Goal: Transaction & Acquisition: Purchase product/service

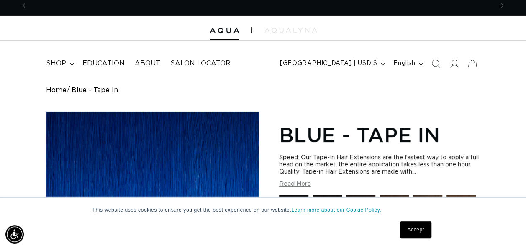
scroll to position [0, 466]
click at [424, 233] on link "Accept" at bounding box center [415, 229] width 31 height 17
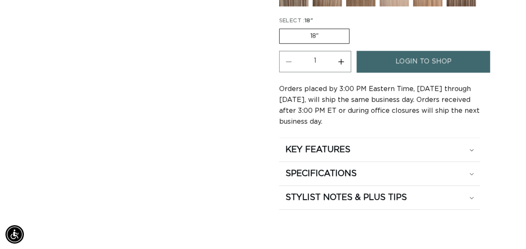
scroll to position [0, 0]
click at [388, 67] on link "login to shop" at bounding box center [424, 61] width 134 height 21
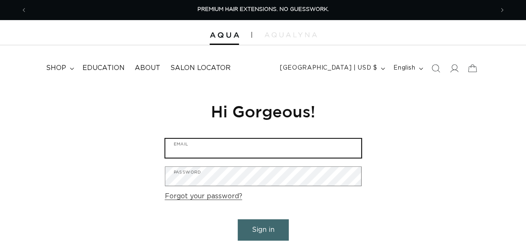
click at [276, 146] on input "Email" at bounding box center [263, 148] width 196 height 19
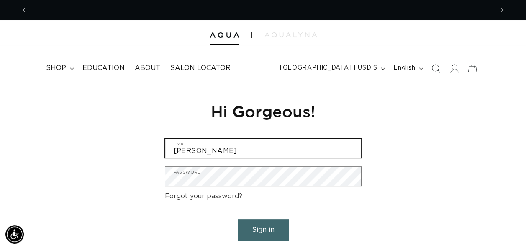
scroll to position [0, 466]
type input "abigailnmorales@gmail.com"
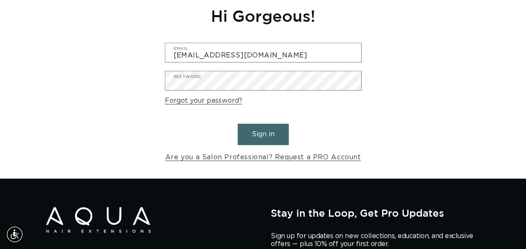
click at [253, 164] on div "Reset your password We will send you an email to reset your password Email Subm…" at bounding box center [263, 84] width 209 height 188
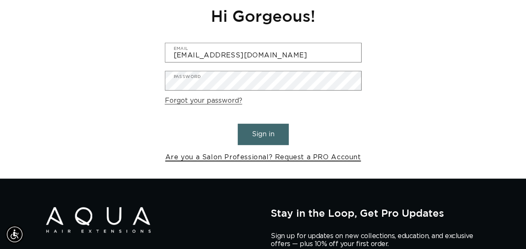
click at [256, 160] on link "Are you a Salon Professional? Request a PRO Account" at bounding box center [263, 157] width 196 height 12
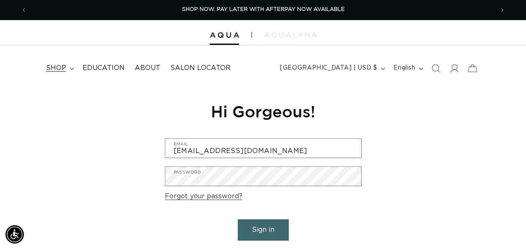
click at [57, 68] on span "shop" at bounding box center [56, 68] width 20 height 9
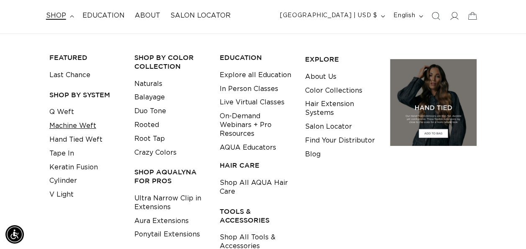
scroll to position [54, 0]
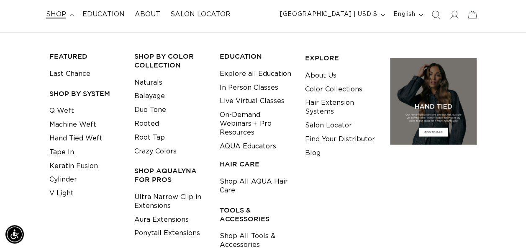
click at [67, 148] on link "Tape In" at bounding box center [61, 152] width 25 height 14
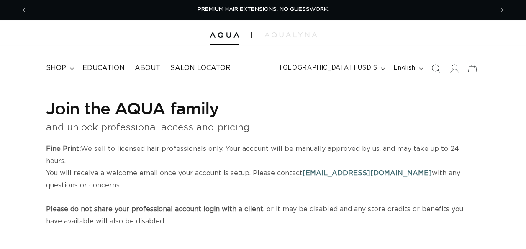
select select "US"
select select "[GEOGRAPHIC_DATA]"
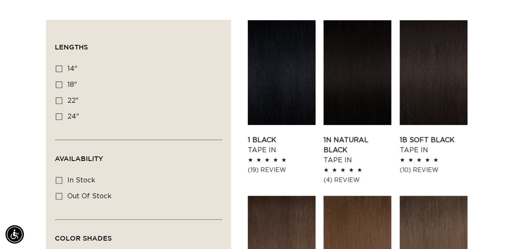
scroll to position [0, 466]
click at [265, 142] on link "1 Black Tape In" at bounding box center [282, 145] width 68 height 20
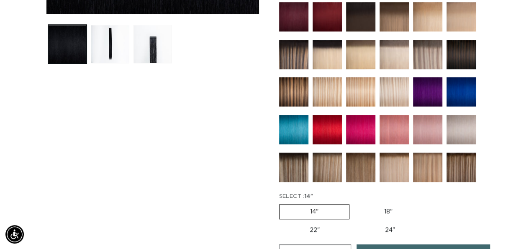
scroll to position [0, 466]
click at [458, 91] on img at bounding box center [461, 91] width 29 height 29
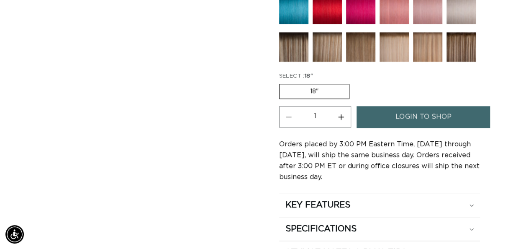
scroll to position [0, 466]
click at [428, 106] on span "login to shop" at bounding box center [424, 116] width 56 height 21
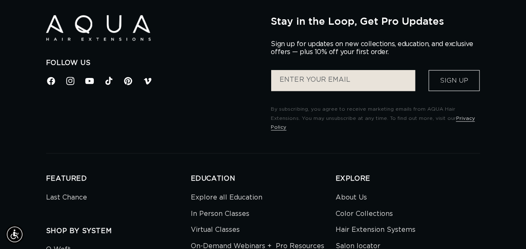
scroll to position [265, 0]
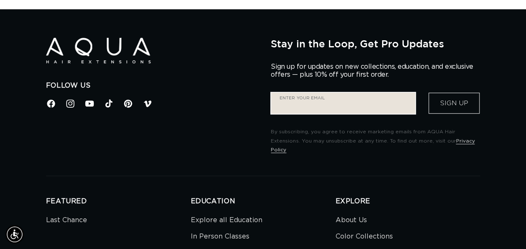
click at [376, 112] on input "Enter your email" at bounding box center [343, 103] width 144 height 21
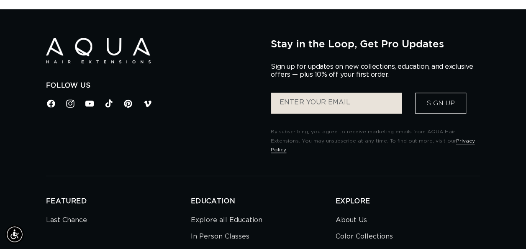
click at [434, 105] on button "Sign Up" at bounding box center [440, 103] width 51 height 21
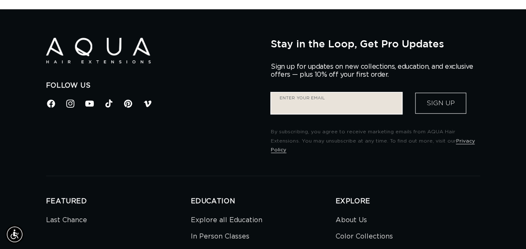
click at [358, 101] on input "Enter your email" at bounding box center [336, 103] width 131 height 21
type input "abigailnmorales@gmail.com"
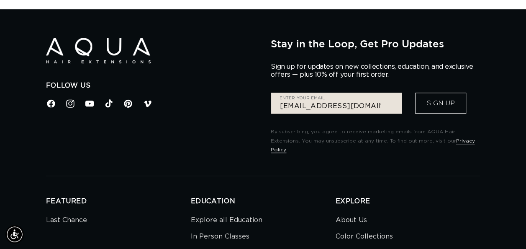
click at [424, 93] on button "Sign Up" at bounding box center [440, 103] width 51 height 21
click at [432, 101] on button "Sign Up" at bounding box center [440, 103] width 51 height 21
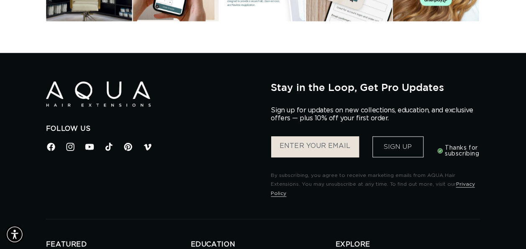
scroll to position [0, 466]
click at [342, 142] on input "Enter your email" at bounding box center [315, 146] width 88 height 21
type input "abigailnmorales@gmail.com"
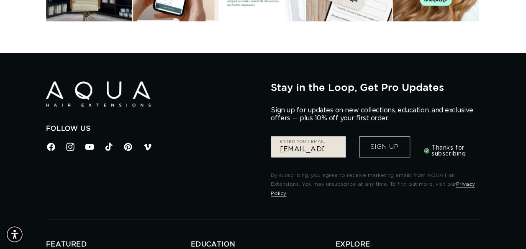
click at [387, 144] on button "Sign Up" at bounding box center [384, 146] width 51 height 21
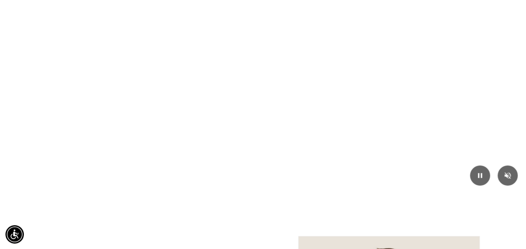
scroll to position [0, 933]
